Goal: Task Accomplishment & Management: Complete application form

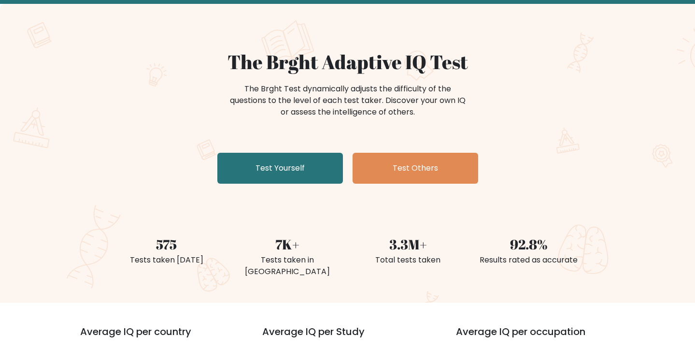
scroll to position [48, 0]
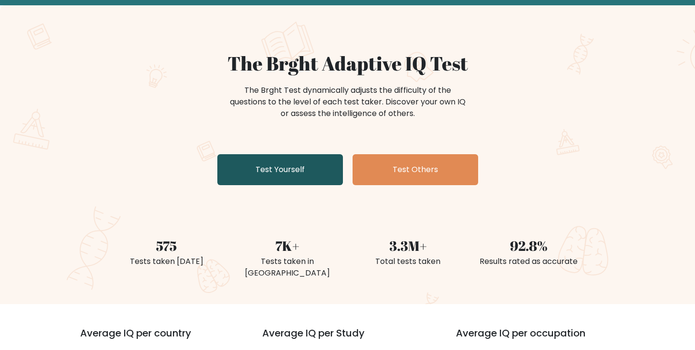
click at [290, 174] on link "Test Yourself" at bounding box center [280, 169] width 126 height 31
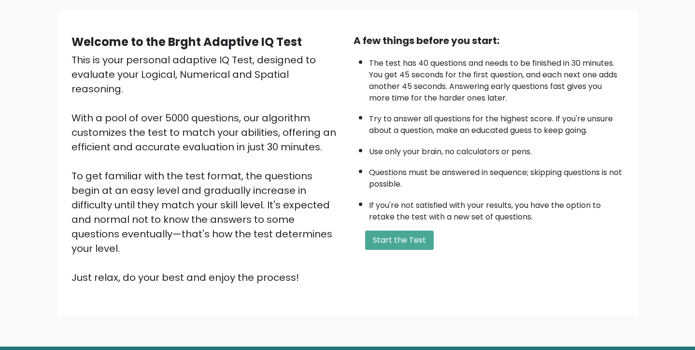
scroll to position [93, 0]
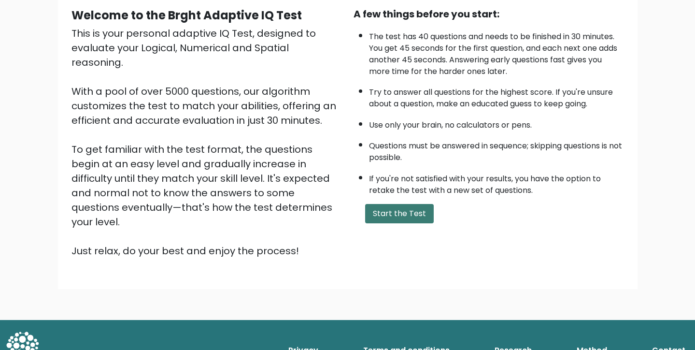
click at [412, 215] on button "Start the Test" at bounding box center [399, 213] width 69 height 19
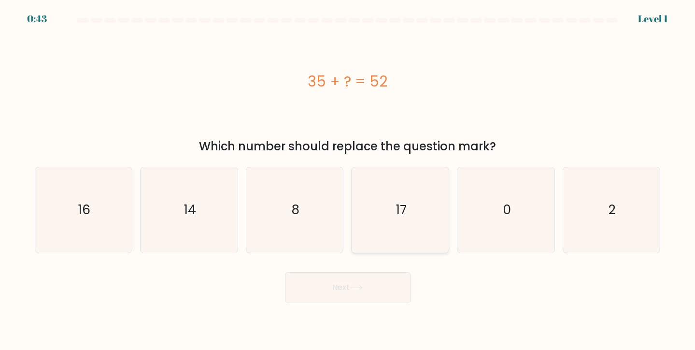
click at [405, 210] on text "17" at bounding box center [401, 209] width 11 height 18
click at [348, 180] on input "d. 17" at bounding box center [348, 177] width 0 height 5
radio input "true"
click at [391, 288] on button "Next" at bounding box center [348, 287] width 126 height 31
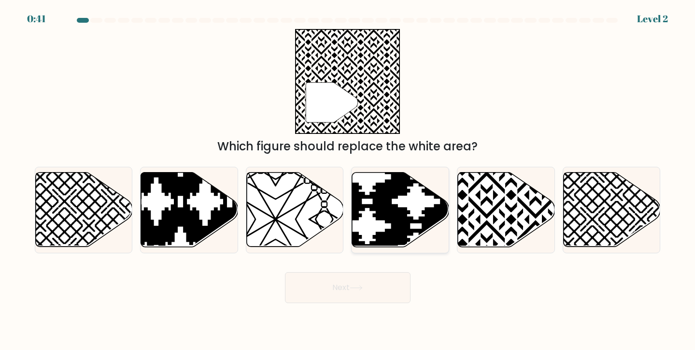
click at [402, 229] on icon at bounding box center [368, 250] width 196 height 196
click at [348, 180] on input "d." at bounding box center [348, 177] width 0 height 5
radio input "true"
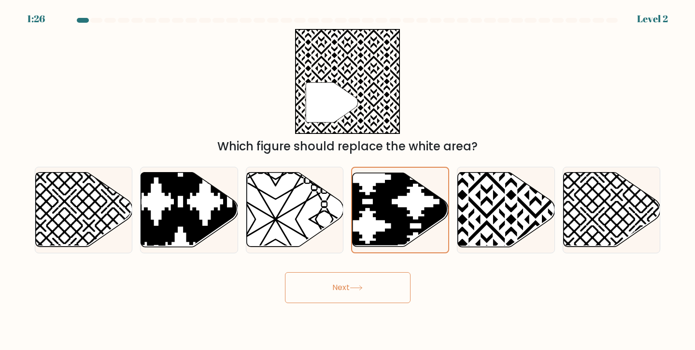
click at [378, 292] on button "Next" at bounding box center [348, 287] width 126 height 31
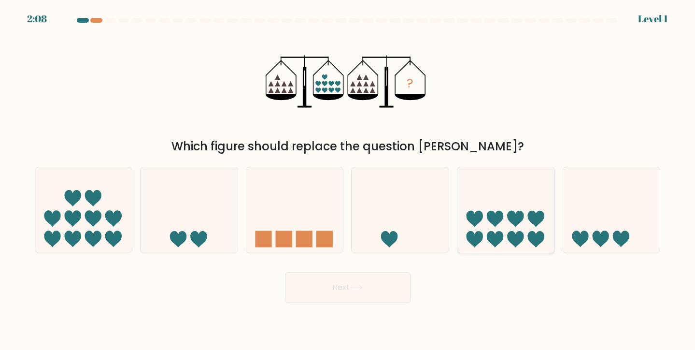
click at [472, 237] on icon at bounding box center [474, 239] width 16 height 16
click at [348, 180] on input "e." at bounding box center [348, 177] width 0 height 5
radio input "true"
click at [377, 279] on button "Next" at bounding box center [348, 287] width 126 height 31
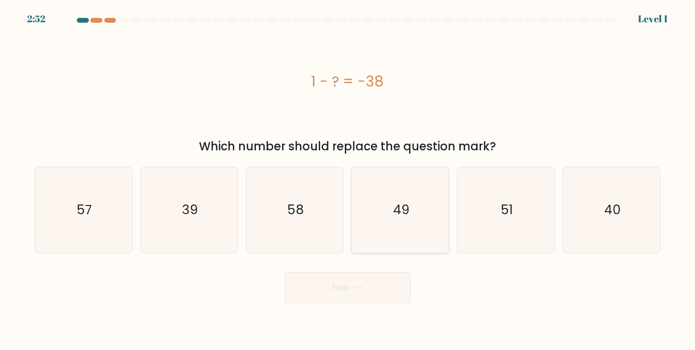
click at [416, 206] on icon "49" at bounding box center [400, 209] width 85 height 85
click at [348, 180] on input "d. 49" at bounding box center [348, 177] width 0 height 5
radio input "true"
click at [367, 279] on button "Next" at bounding box center [348, 287] width 126 height 31
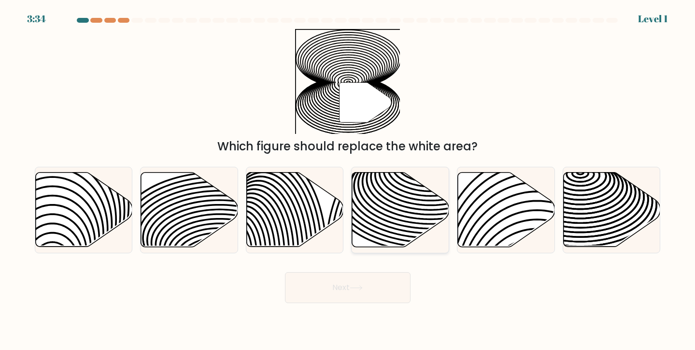
click at [366, 200] on icon at bounding box center [431, 203] width 196 height 98
click at [348, 180] on input "d." at bounding box center [348, 177] width 0 height 5
radio input "true"
click at [345, 288] on button "Next" at bounding box center [348, 287] width 126 height 31
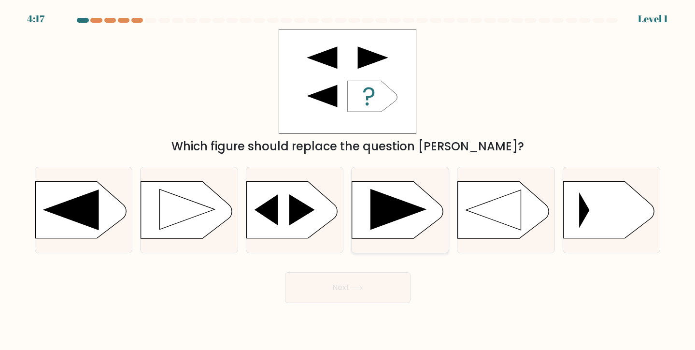
click at [400, 215] on icon at bounding box center [398, 209] width 56 height 41
click at [348, 180] on input "d." at bounding box center [348, 177] width 0 height 5
radio input "true"
click at [370, 280] on button "Next" at bounding box center [348, 287] width 126 height 31
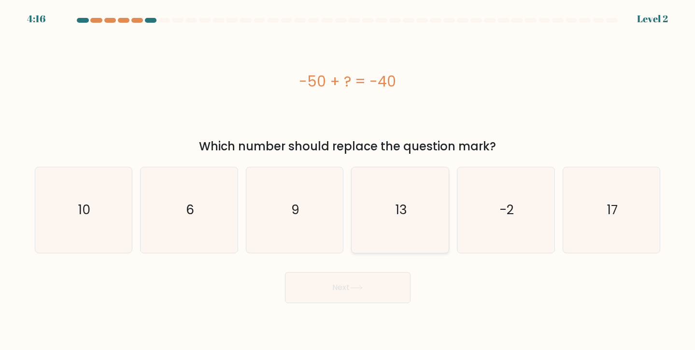
click at [405, 203] on text "13" at bounding box center [401, 209] width 12 height 18
click at [348, 180] on input "d. 13" at bounding box center [348, 177] width 0 height 5
radio input "true"
click at [368, 284] on button "Next" at bounding box center [348, 287] width 126 height 31
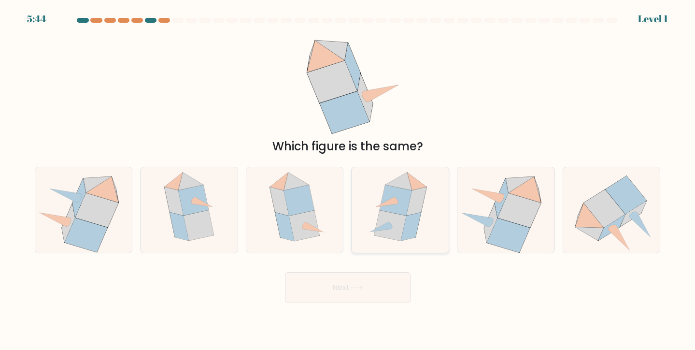
click at [396, 224] on icon at bounding box center [390, 225] width 32 height 30
click at [348, 180] on input "d." at bounding box center [348, 177] width 0 height 5
radio input "true"
click at [366, 290] on button "Next" at bounding box center [348, 287] width 126 height 31
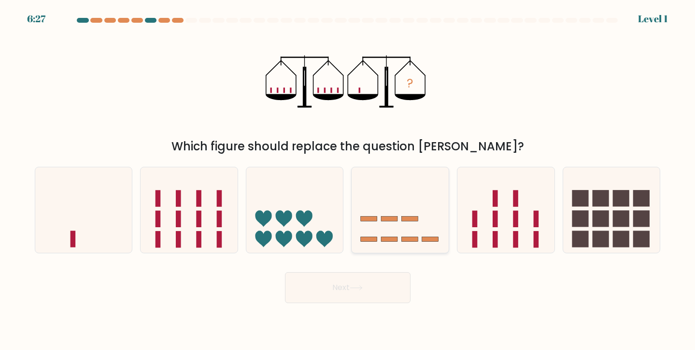
click at [420, 224] on icon at bounding box center [399, 209] width 97 height 80
click at [348, 180] on input "d." at bounding box center [348, 177] width 0 height 5
radio input "true"
click at [374, 282] on button "Next" at bounding box center [348, 287] width 126 height 31
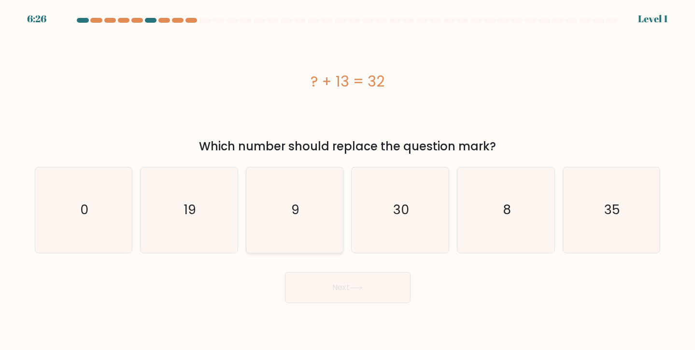
click at [285, 214] on icon "9" at bounding box center [294, 209] width 85 height 85
click at [348, 180] on input "c. 9" at bounding box center [348, 177] width 0 height 5
radio input "true"
drag, startPoint x: 340, startPoint y: 280, endPoint x: 338, endPoint y: 275, distance: 5.7
click at [340, 280] on button "Next" at bounding box center [348, 287] width 126 height 31
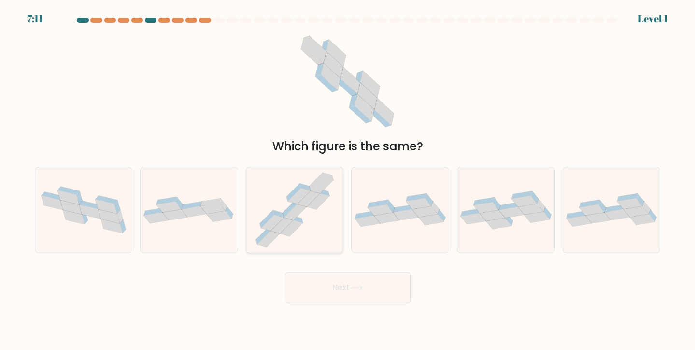
click at [330, 224] on icon at bounding box center [294, 209] width 89 height 85
click at [348, 180] on input "c." at bounding box center [348, 177] width 0 height 5
radio input "true"
click at [342, 281] on button "Next" at bounding box center [348, 287] width 126 height 31
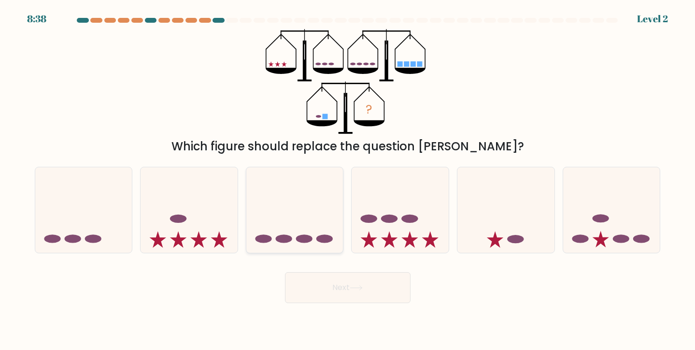
click at [317, 225] on icon at bounding box center [294, 209] width 97 height 80
click at [348, 180] on input "c." at bounding box center [348, 177] width 0 height 5
radio input "true"
click at [344, 282] on button "Next" at bounding box center [348, 287] width 126 height 31
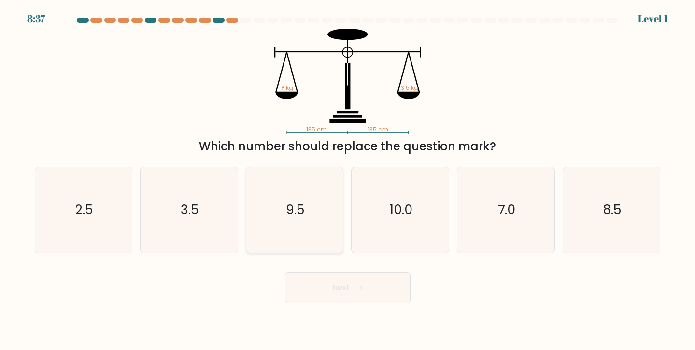
click at [312, 210] on icon "9.5" at bounding box center [294, 209] width 85 height 85
click at [348, 180] on input "c. 9.5" at bounding box center [348, 177] width 0 height 5
radio input "true"
click at [354, 280] on button "Next" at bounding box center [348, 287] width 126 height 31
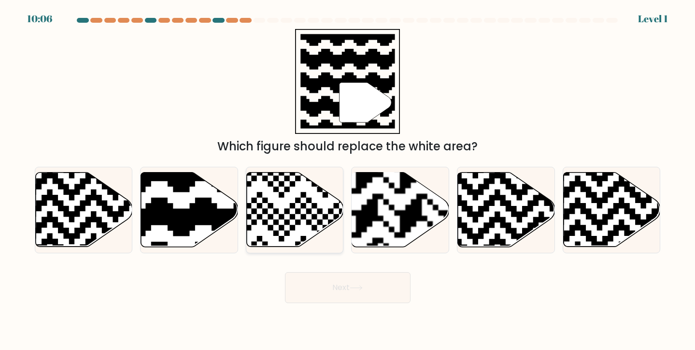
click at [312, 227] on icon at bounding box center [262, 170] width 176 height 176
click at [348, 180] on input "c." at bounding box center [348, 177] width 0 height 5
radio input "true"
click at [337, 287] on button "Next" at bounding box center [348, 287] width 126 height 31
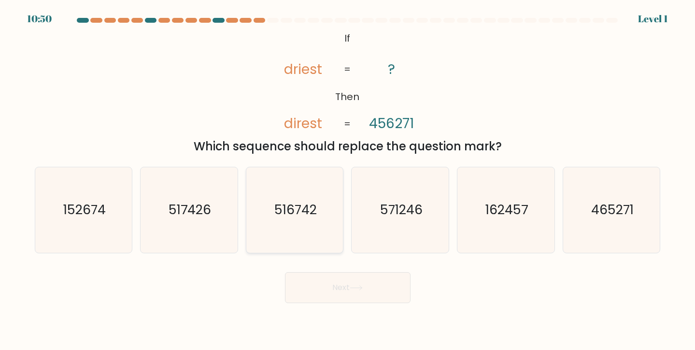
click at [316, 213] on text "516742" at bounding box center [295, 209] width 42 height 18
click at [348, 180] on input "c. 516742" at bounding box center [348, 177] width 0 height 5
radio input "true"
drag, startPoint x: 351, startPoint y: 292, endPoint x: 349, endPoint y: 285, distance: 6.9
click at [351, 292] on button "Next" at bounding box center [348, 287] width 126 height 31
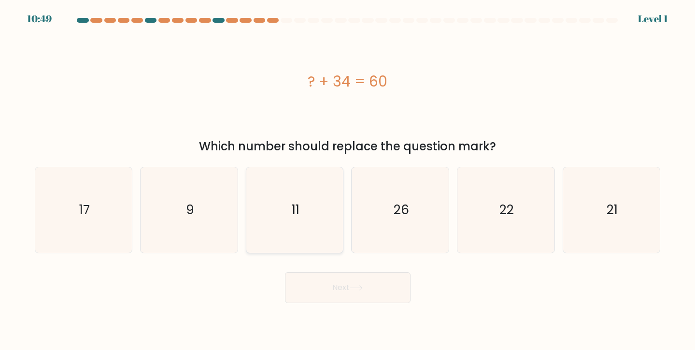
click at [309, 208] on icon "11" at bounding box center [294, 209] width 85 height 85
click at [348, 180] on input "c. 11" at bounding box center [348, 177] width 0 height 5
radio input "true"
click at [351, 288] on icon at bounding box center [356, 287] width 13 height 5
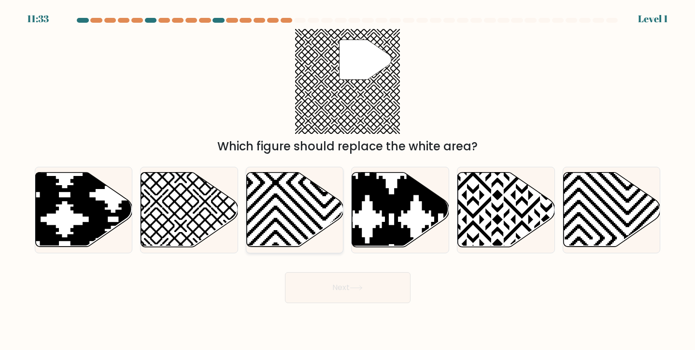
click at [322, 220] on icon at bounding box center [295, 209] width 97 height 74
click at [348, 180] on input "c." at bounding box center [348, 177] width 0 height 5
radio input "true"
click at [367, 287] on button "Next" at bounding box center [348, 287] width 126 height 31
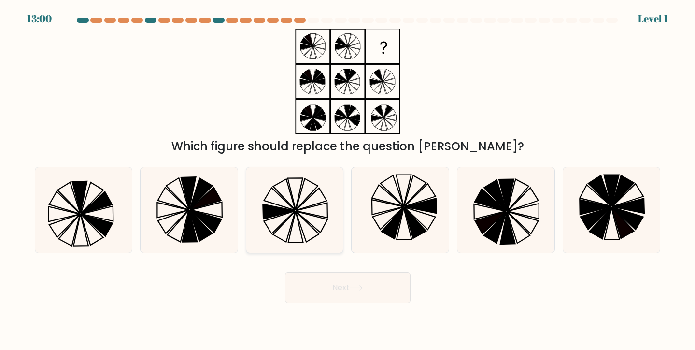
click at [315, 218] on icon at bounding box center [294, 209] width 85 height 85
click at [348, 180] on input "c." at bounding box center [348, 177] width 0 height 5
radio input "true"
click at [363, 286] on icon at bounding box center [356, 287] width 13 height 5
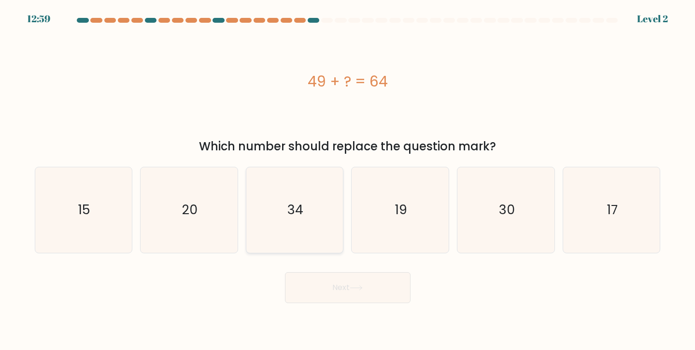
click at [320, 229] on icon "34" at bounding box center [294, 209] width 85 height 85
click at [348, 180] on input "c. 34" at bounding box center [348, 177] width 0 height 5
radio input "true"
click at [379, 291] on button "Next" at bounding box center [348, 287] width 126 height 31
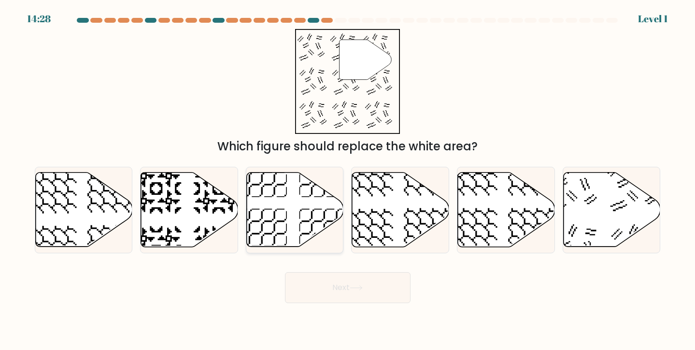
click at [303, 211] on icon at bounding box center [295, 209] width 97 height 74
click at [348, 180] on input "c." at bounding box center [348, 177] width 0 height 5
radio input "true"
click at [351, 282] on button "Next" at bounding box center [348, 287] width 126 height 31
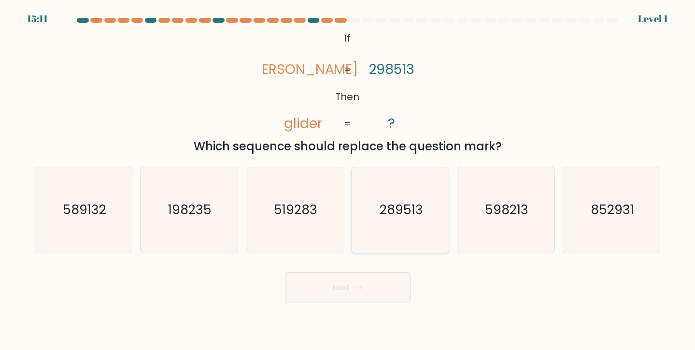
click at [371, 233] on icon "289513" at bounding box center [400, 209] width 85 height 85
click at [348, 180] on input "d. 289513" at bounding box center [348, 177] width 0 height 5
radio input "true"
click at [361, 277] on button "Next" at bounding box center [348, 287] width 126 height 31
click at [360, 277] on button "Next" at bounding box center [348, 287] width 126 height 31
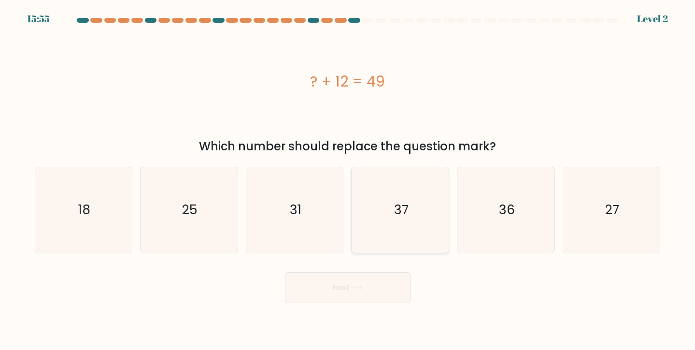
click at [412, 213] on icon "37" at bounding box center [400, 209] width 85 height 85
click at [348, 180] on input "d. 37" at bounding box center [348, 177] width 0 height 5
radio input "true"
click at [386, 284] on button "Next" at bounding box center [348, 287] width 126 height 31
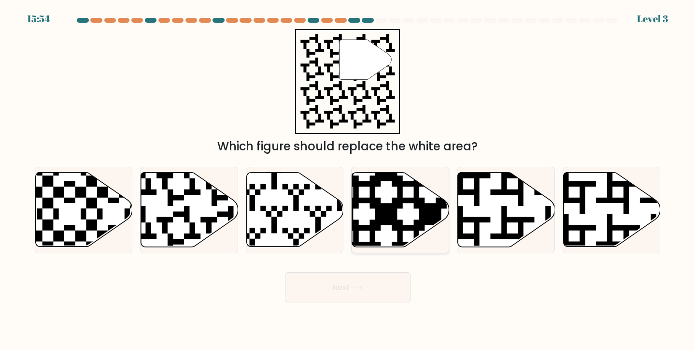
click at [415, 219] on icon at bounding box center [430, 170] width 176 height 176
click at [348, 180] on input "d." at bounding box center [348, 177] width 0 height 5
radio input "true"
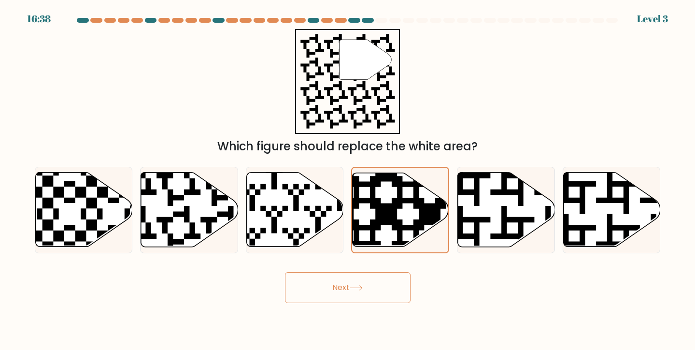
click at [369, 293] on button "Next" at bounding box center [348, 287] width 126 height 31
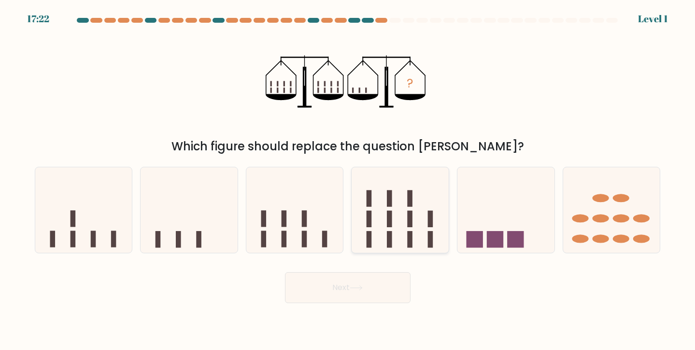
click at [388, 222] on rect at bounding box center [389, 218] width 5 height 16
click at [348, 180] on input "d." at bounding box center [348, 177] width 0 height 5
radio input "true"
click at [363, 296] on button "Next" at bounding box center [348, 287] width 126 height 31
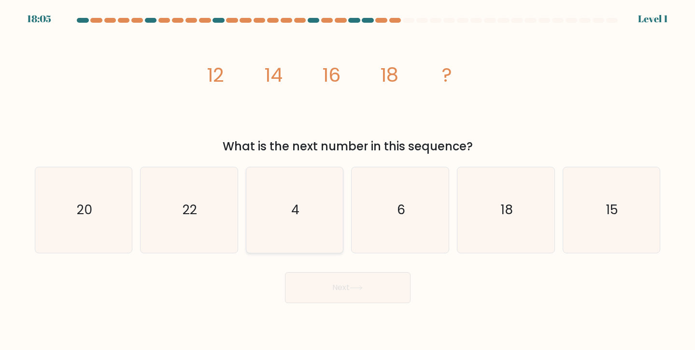
click at [323, 237] on icon "4" at bounding box center [294, 209] width 85 height 85
click at [348, 180] on input "c. 4" at bounding box center [348, 177] width 0 height 5
radio input "true"
click at [356, 283] on button "Next" at bounding box center [348, 287] width 126 height 31
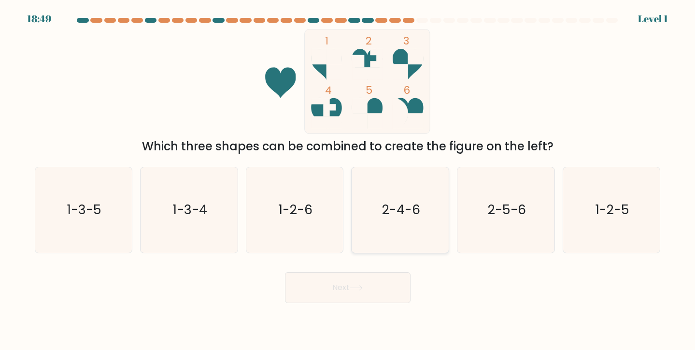
click at [397, 199] on icon "2-4-6" at bounding box center [400, 209] width 85 height 85
click at [348, 180] on input "d. 2-4-6" at bounding box center [348, 177] width 0 height 5
radio input "true"
click at [369, 286] on button "Next" at bounding box center [348, 287] width 126 height 31
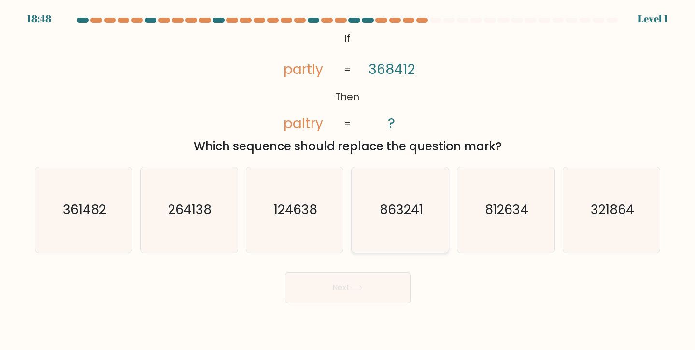
click at [412, 217] on text "863241" at bounding box center [400, 209] width 43 height 18
click at [348, 180] on input "d. 863241" at bounding box center [348, 177] width 0 height 5
radio input "true"
click at [380, 286] on button "Next" at bounding box center [348, 287] width 126 height 31
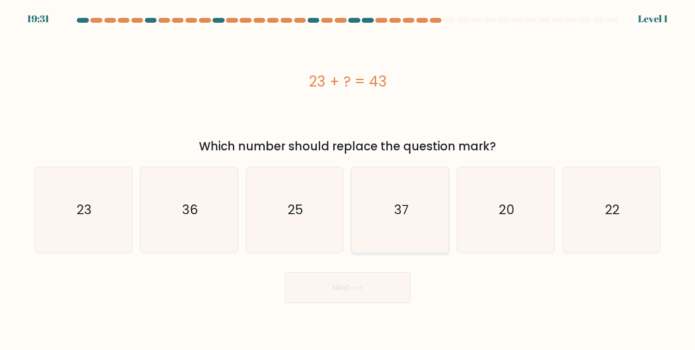
click at [401, 221] on icon "37" at bounding box center [400, 209] width 85 height 85
click at [348, 180] on input "d. 37" at bounding box center [348, 177] width 0 height 5
radio input "true"
click at [373, 282] on button "Next" at bounding box center [348, 287] width 126 height 31
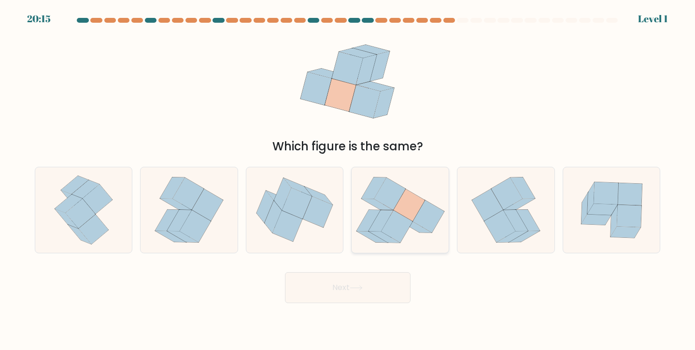
click at [401, 233] on icon at bounding box center [396, 226] width 31 height 32
click at [348, 180] on input "d." at bounding box center [348, 177] width 0 height 5
radio input "true"
click at [370, 291] on button "Next" at bounding box center [348, 287] width 126 height 31
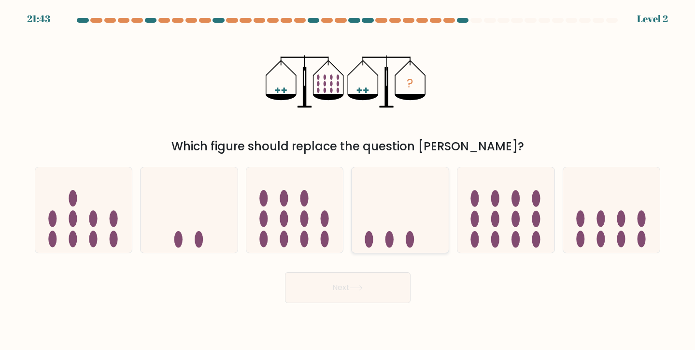
click at [394, 231] on icon at bounding box center [399, 209] width 97 height 80
click at [348, 180] on input "d." at bounding box center [348, 177] width 0 height 5
radio input "true"
click at [362, 284] on button "Next" at bounding box center [348, 287] width 126 height 31
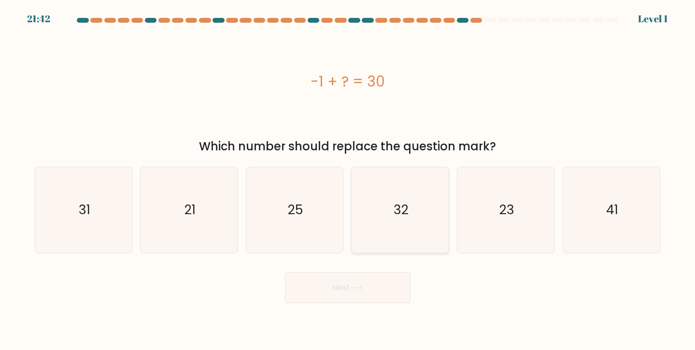
click at [393, 226] on icon "32" at bounding box center [400, 209] width 85 height 85
click at [348, 180] on input "d. 32" at bounding box center [348, 177] width 0 height 5
radio input "true"
click at [362, 285] on icon at bounding box center [356, 287] width 13 height 5
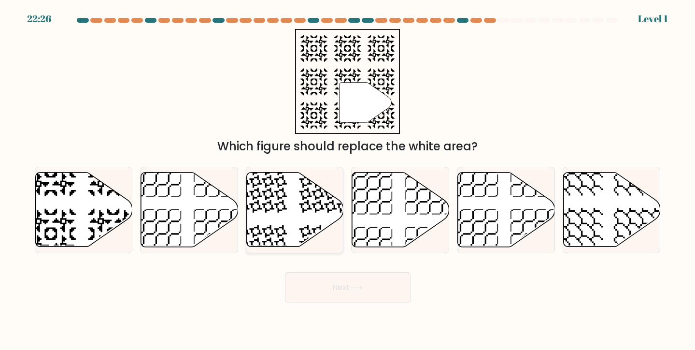
click at [311, 208] on icon at bounding box center [324, 188] width 50 height 50
click at [348, 180] on input "c." at bounding box center [348, 177] width 0 height 5
radio input "true"
click at [332, 284] on button "Next" at bounding box center [348, 287] width 126 height 31
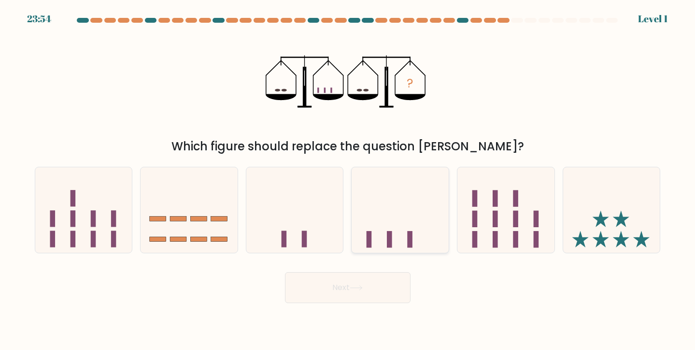
click at [391, 220] on icon at bounding box center [399, 209] width 97 height 80
click at [348, 180] on input "d." at bounding box center [348, 177] width 0 height 5
radio input "true"
click at [363, 289] on icon at bounding box center [356, 287] width 13 height 5
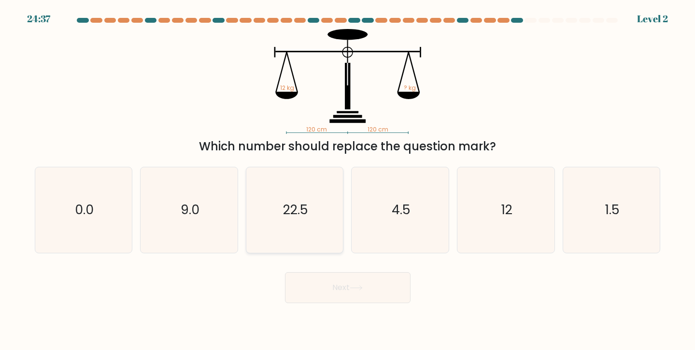
click at [311, 218] on icon "22.5" at bounding box center [294, 209] width 85 height 85
click at [348, 180] on input "c. 22.5" at bounding box center [348, 177] width 0 height 5
radio input "true"
click at [349, 289] on button "Next" at bounding box center [348, 287] width 126 height 31
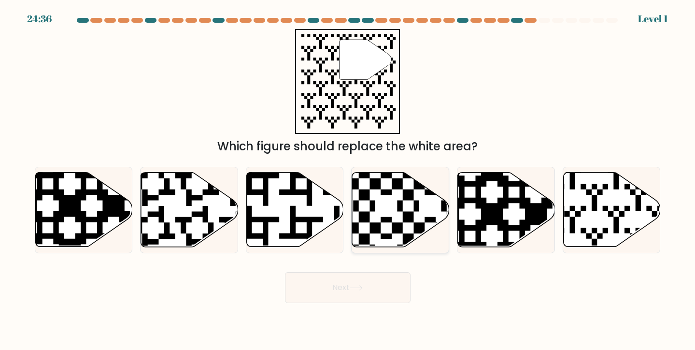
click at [404, 231] on icon at bounding box center [400, 209] width 97 height 74
click at [348, 180] on input "d." at bounding box center [348, 177] width 0 height 5
radio input "true"
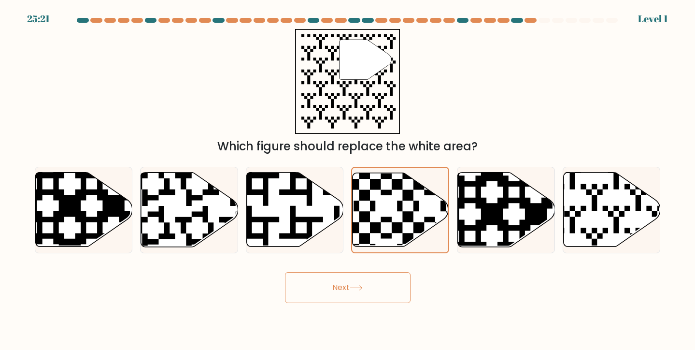
click at [374, 294] on button "Next" at bounding box center [348, 287] width 126 height 31
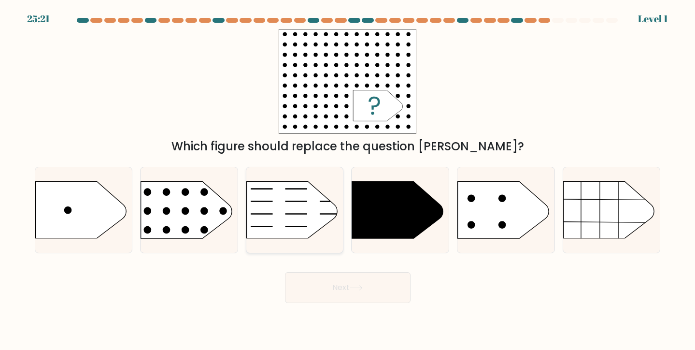
click at [305, 211] on icon at bounding box center [291, 210] width 91 height 56
click at [348, 180] on input "c." at bounding box center [348, 177] width 0 height 5
radio input "true"
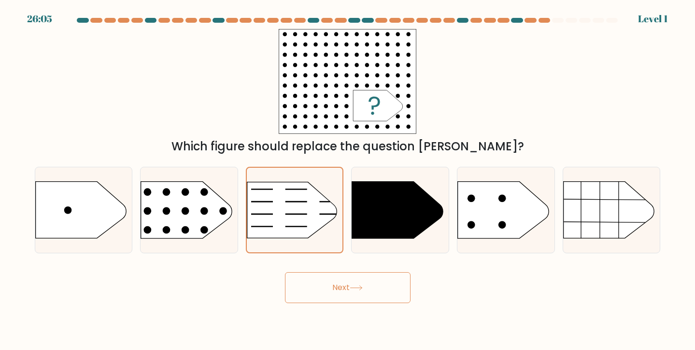
click at [369, 287] on button "Next" at bounding box center [348, 287] width 126 height 31
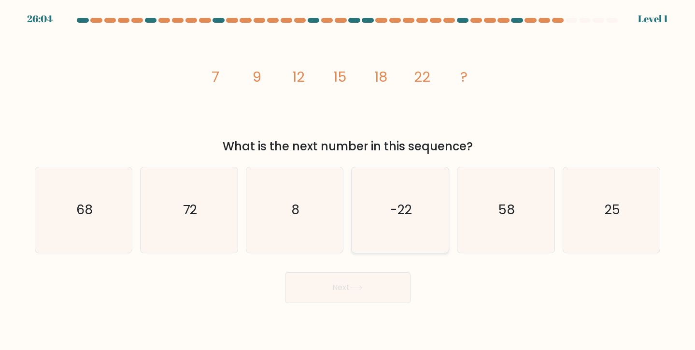
click at [387, 232] on icon "-22" at bounding box center [400, 209] width 85 height 85
click at [348, 180] on input "d. -22" at bounding box center [348, 177] width 0 height 5
radio input "true"
click at [370, 296] on button "Next" at bounding box center [348, 287] width 126 height 31
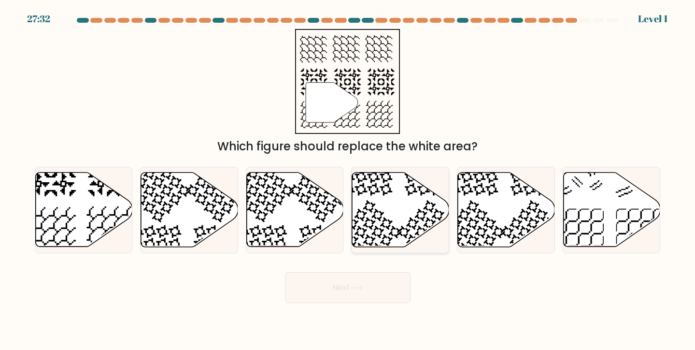
click at [407, 194] on icon at bounding box center [400, 209] width 97 height 74
click at [348, 180] on input "d." at bounding box center [348, 177] width 0 height 5
radio input "true"
click at [356, 283] on button "Next" at bounding box center [348, 287] width 126 height 31
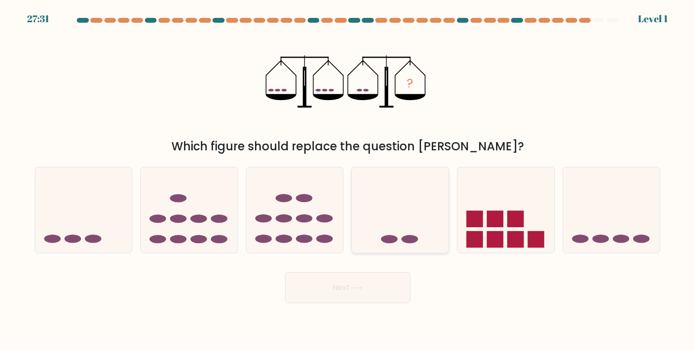
click at [404, 205] on icon at bounding box center [399, 209] width 97 height 80
click at [348, 180] on input "d." at bounding box center [348, 177] width 0 height 5
radio input "true"
click at [341, 294] on button "Next" at bounding box center [348, 287] width 126 height 31
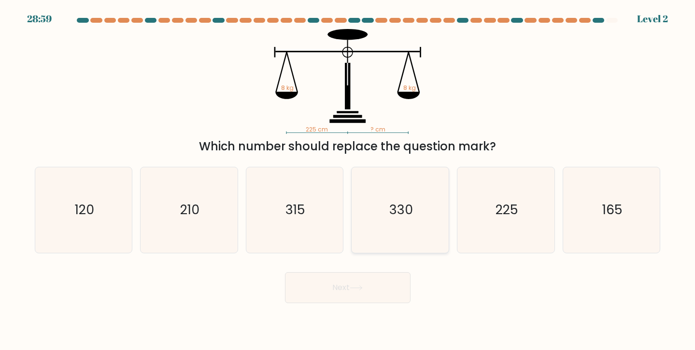
click at [411, 213] on text "330" at bounding box center [401, 209] width 24 height 18
click at [348, 180] on input "d. 330" at bounding box center [348, 177] width 0 height 5
radio input "true"
click at [361, 279] on button "Next" at bounding box center [348, 287] width 126 height 31
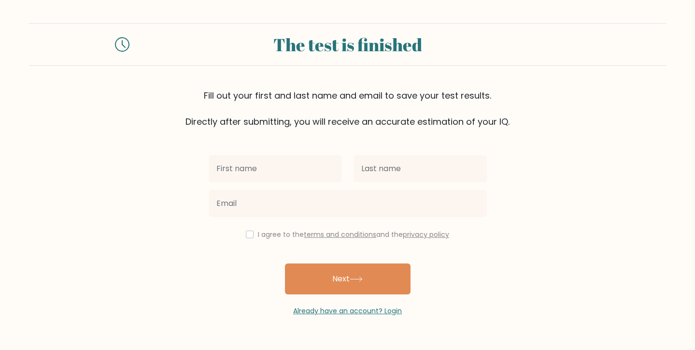
click at [275, 176] on input "text" at bounding box center [275, 168] width 133 height 27
click at [276, 170] on input "text" at bounding box center [275, 168] width 133 height 27
type input "sa"
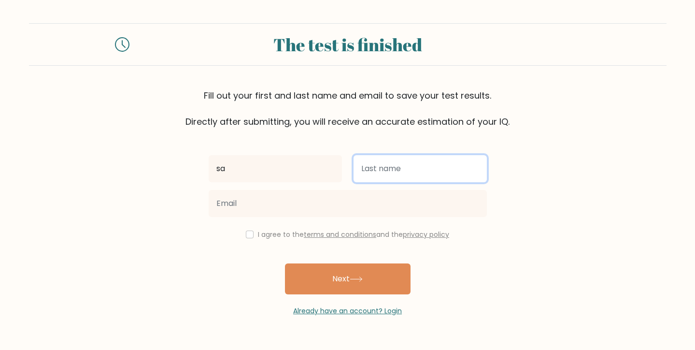
click at [417, 172] on input "text" at bounding box center [419, 168] width 133 height 27
type input "sim"
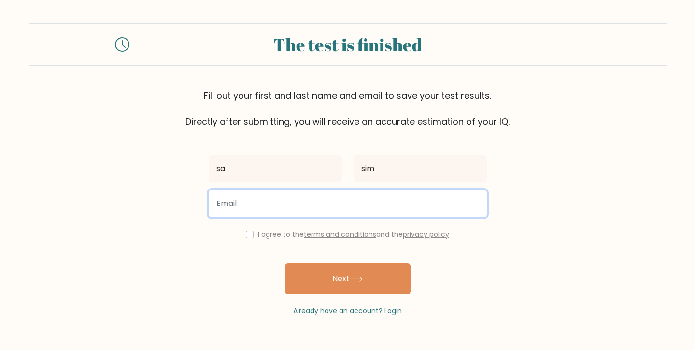
click at [329, 204] on input "email" at bounding box center [348, 203] width 278 height 27
type input "sa@mail.com"
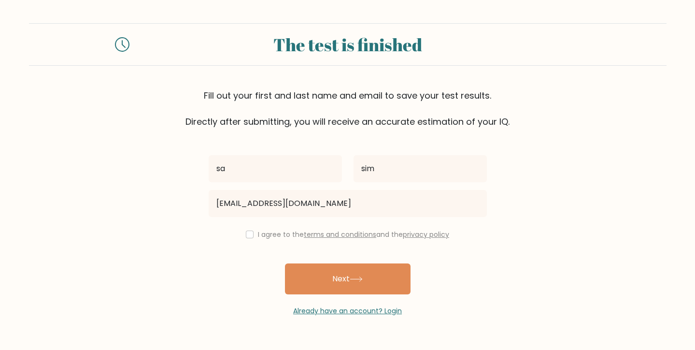
click at [250, 238] on div "I agree to the terms and conditions and the privacy policy" at bounding box center [348, 234] width 290 height 12
click at [247, 235] on input "checkbox" at bounding box center [250, 234] width 8 height 8
checkbox input "true"
click at [372, 278] on button "Next" at bounding box center [348, 278] width 126 height 31
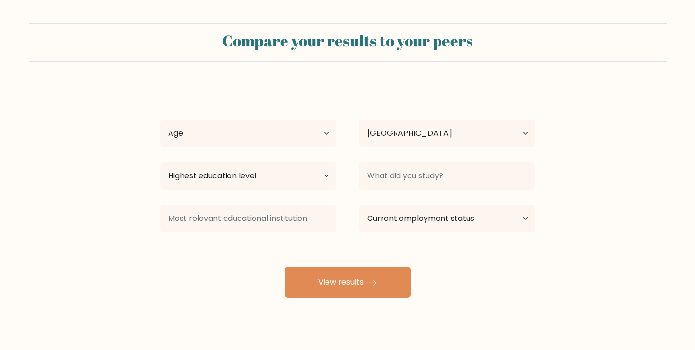
select select "LT"
click at [238, 132] on select "Age Under 18 years old 18-24 years old 25-34 years old 35-44 years old 45-54 ye…" at bounding box center [248, 133] width 176 height 27
select select "25_34"
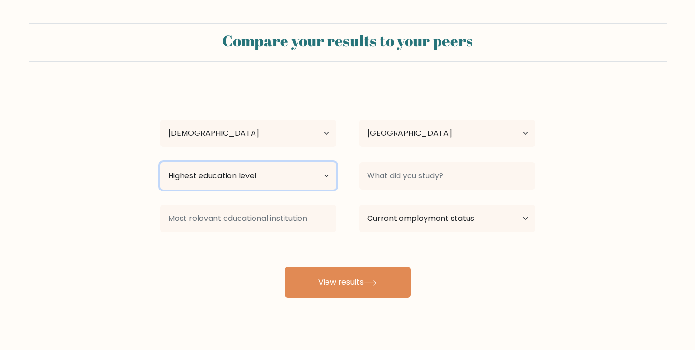
click at [249, 176] on select "Highest education level No schooling Primary Lower Secondary Upper Secondary Oc…" at bounding box center [248, 175] width 176 height 27
select select "primary"
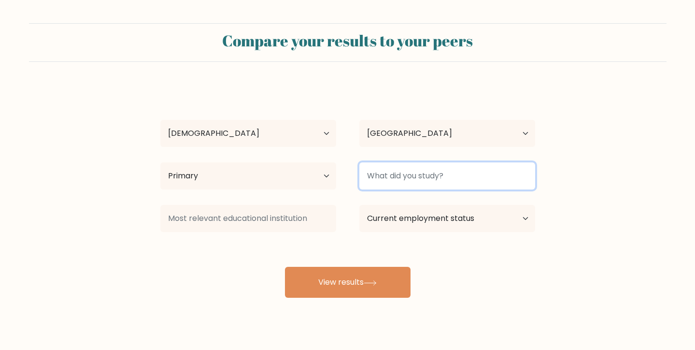
click at [421, 179] on input at bounding box center [447, 175] width 176 height 27
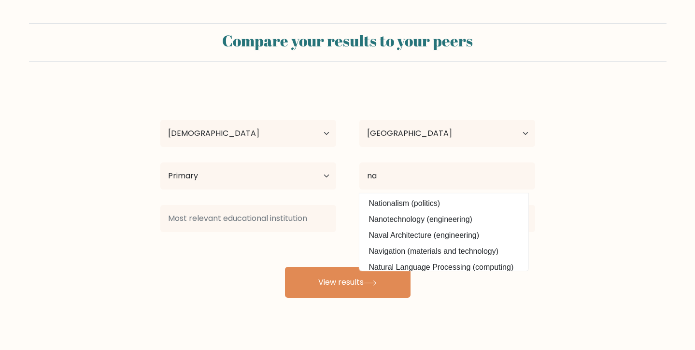
click at [389, 201] on option "Nationalism (politics)" at bounding box center [444, 203] width 164 height 15
type input "Nationalism"
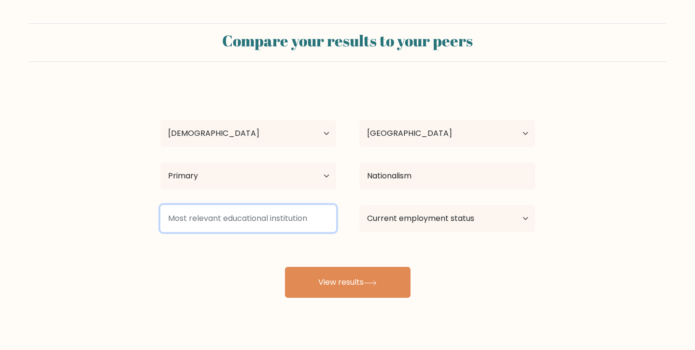
click at [268, 216] on input at bounding box center [248, 218] width 176 height 27
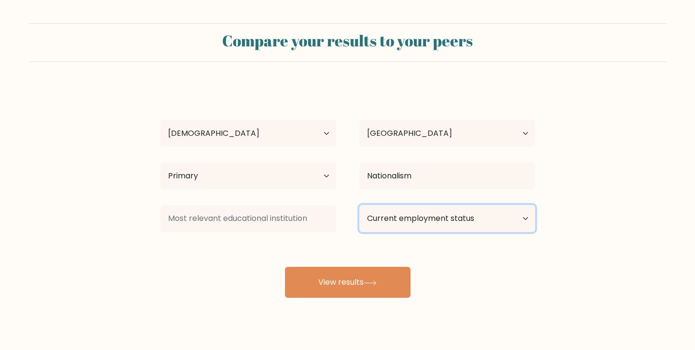
click at [394, 215] on select "Current employment status Employed Student Retired Other / prefer not to answer" at bounding box center [447, 218] width 176 height 27
select select "student"
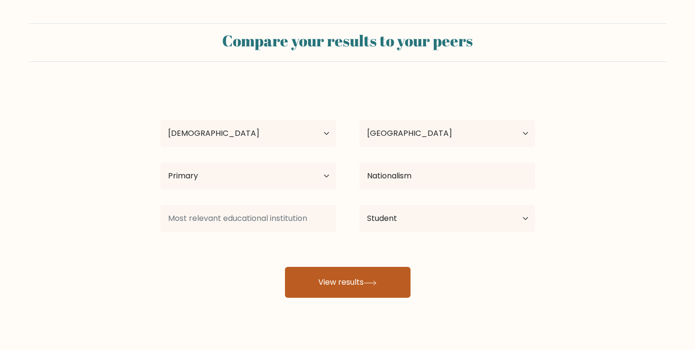
click at [376, 278] on button "View results" at bounding box center [348, 281] width 126 height 31
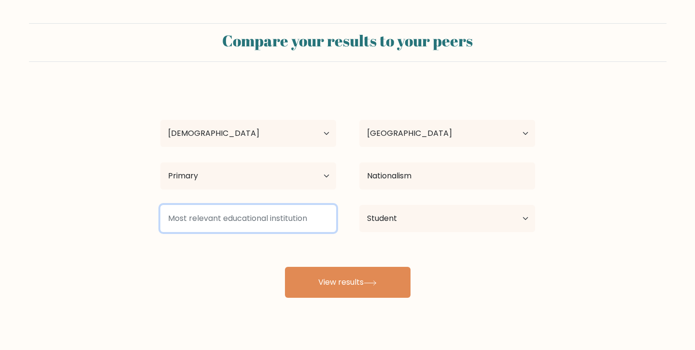
click at [289, 219] on input at bounding box center [248, 218] width 176 height 27
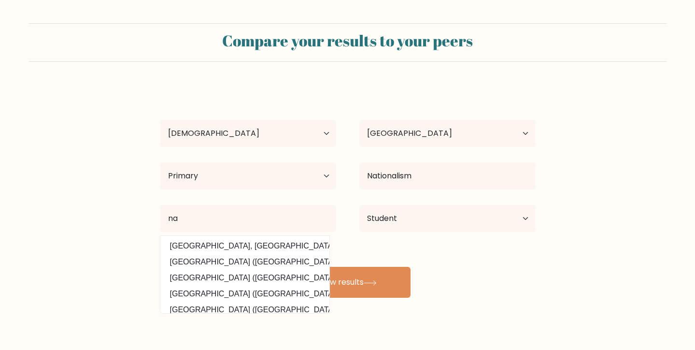
click at [285, 245] on option "Maharashtra National Law University, Nagpur (India)" at bounding box center [245, 245] width 164 height 15
type input "Maharashtra National Law University, Nagpur"
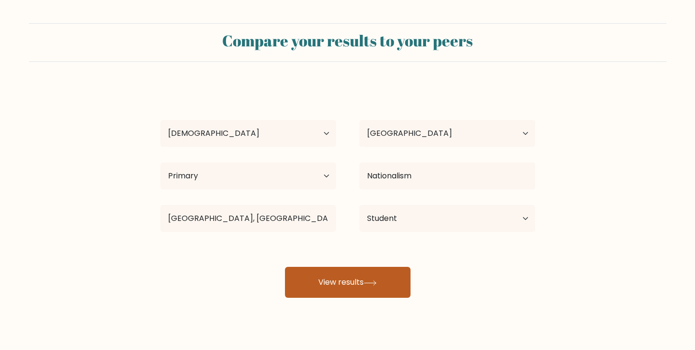
click at [367, 275] on button "View results" at bounding box center [348, 281] width 126 height 31
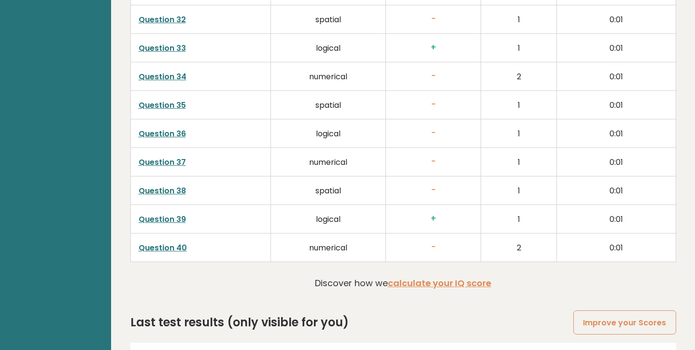
scroll to position [2487, 0]
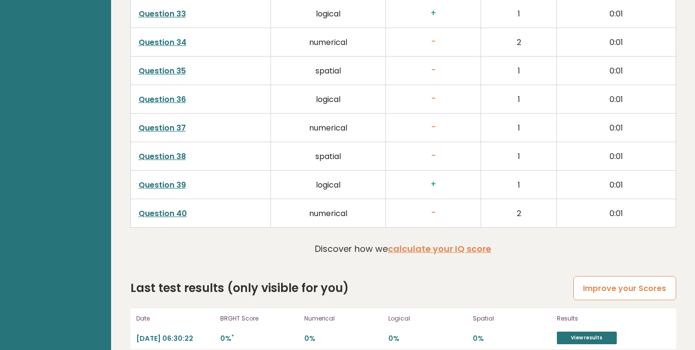
click at [616, 279] on link "Improve your Scores" at bounding box center [624, 288] width 102 height 25
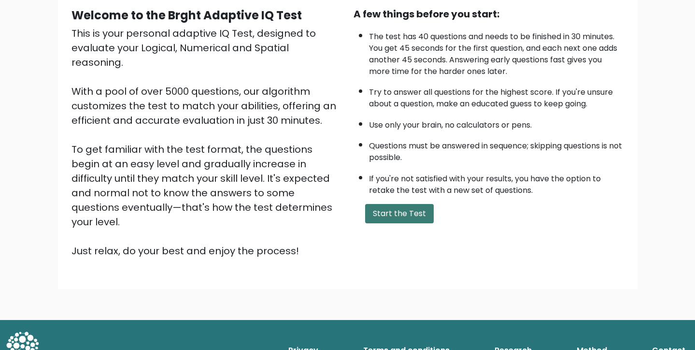
click at [399, 214] on button "Start the Test" at bounding box center [399, 213] width 69 height 19
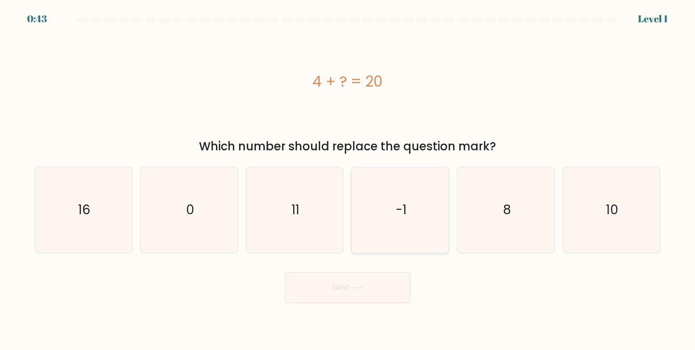
click at [405, 222] on icon "-1" at bounding box center [400, 209] width 85 height 85
click at [348, 180] on input "d. -1" at bounding box center [348, 177] width 0 height 5
radio input "true"
click at [378, 280] on button "Next" at bounding box center [348, 287] width 126 height 31
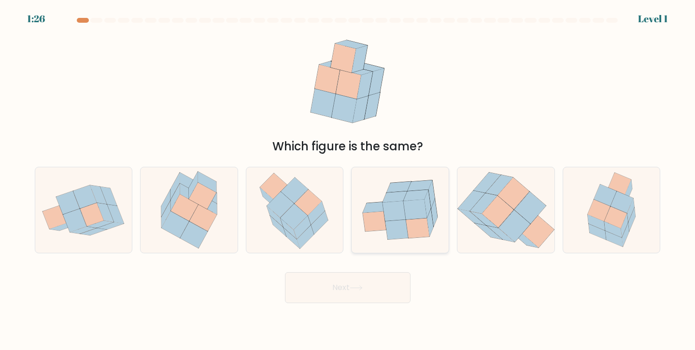
click at [407, 222] on icon at bounding box center [417, 228] width 23 height 20
click at [348, 180] on input "d." at bounding box center [348, 177] width 0 height 5
radio input "true"
click at [379, 284] on button "Next" at bounding box center [348, 287] width 126 height 31
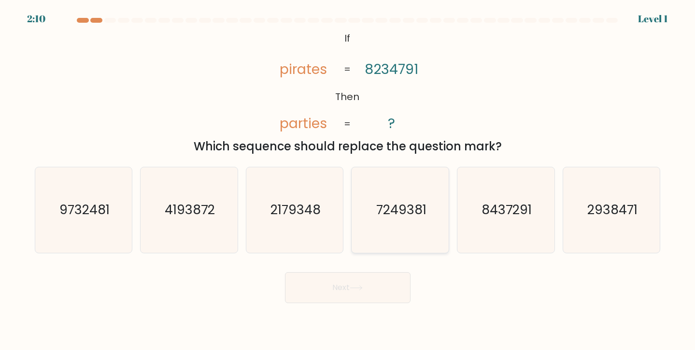
click at [399, 220] on icon "7249381" at bounding box center [400, 209] width 85 height 85
click at [348, 180] on input "d. 7249381" at bounding box center [348, 177] width 0 height 5
radio input "true"
click at [381, 271] on div "Next" at bounding box center [347, 284] width 637 height 38
click at [383, 286] on button "Next" at bounding box center [348, 287] width 126 height 31
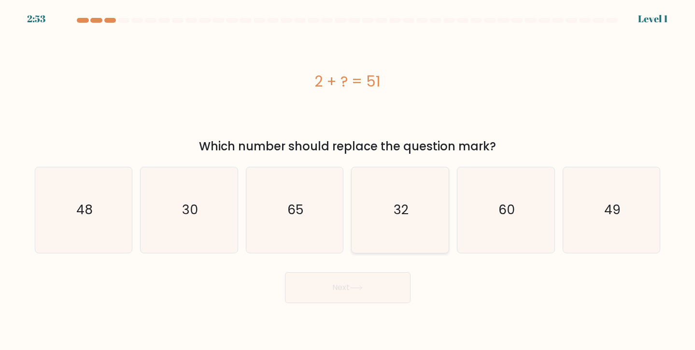
click at [405, 209] on text "32" at bounding box center [400, 209] width 15 height 18
click at [348, 180] on input "d. 32" at bounding box center [348, 177] width 0 height 5
radio input "true"
click at [355, 274] on button "Next" at bounding box center [348, 287] width 126 height 31
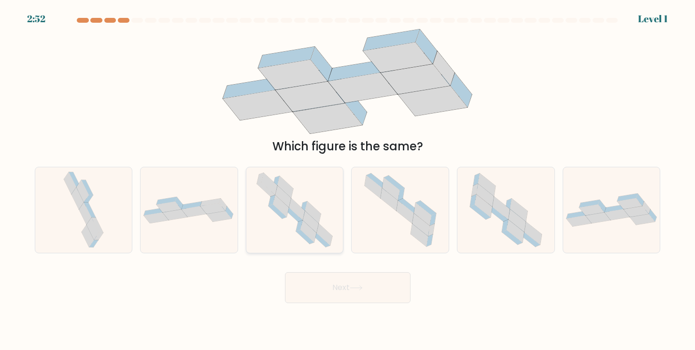
click at [295, 218] on icon at bounding box center [293, 215] width 18 height 14
click at [348, 180] on input "c." at bounding box center [348, 177] width 0 height 5
radio input "true"
click at [346, 286] on button "Next" at bounding box center [348, 287] width 126 height 31
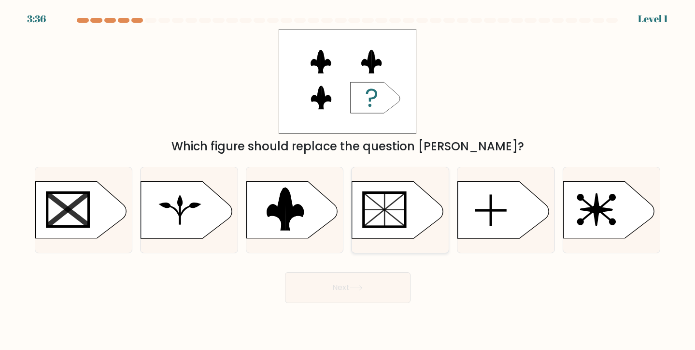
click at [421, 224] on icon at bounding box center [397, 210] width 91 height 56
click at [348, 180] on input "d." at bounding box center [348, 177] width 0 height 5
radio input "true"
click at [374, 282] on button "Next" at bounding box center [348, 287] width 126 height 31
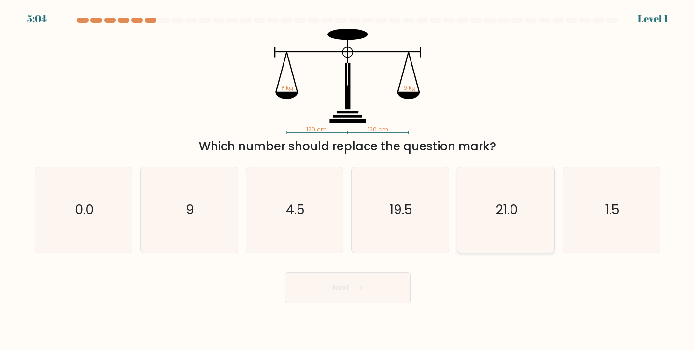
click at [474, 223] on icon "21.0" at bounding box center [505, 209] width 85 height 85
click at [348, 180] on input "e. 21.0" at bounding box center [348, 177] width 0 height 5
radio input "true"
click at [357, 293] on button "Next" at bounding box center [348, 287] width 126 height 31
